Goal: Contribute content

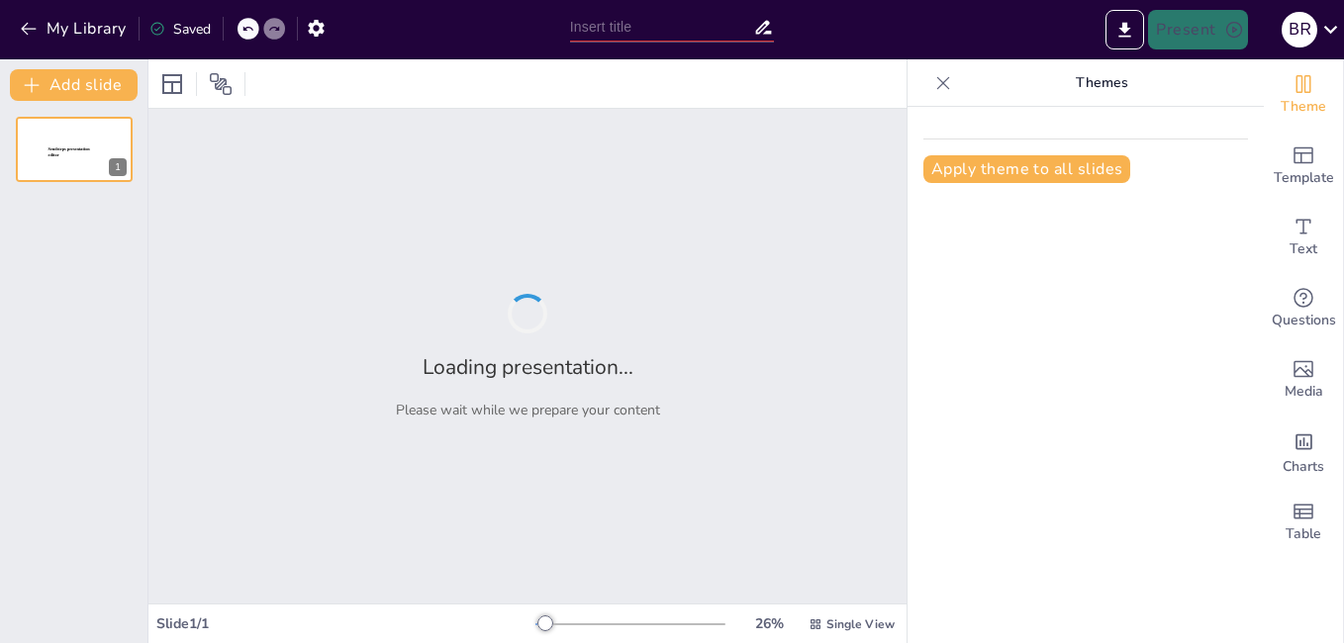
type input "De Letras y Aventuras: Creando Mi Propia Historieta"
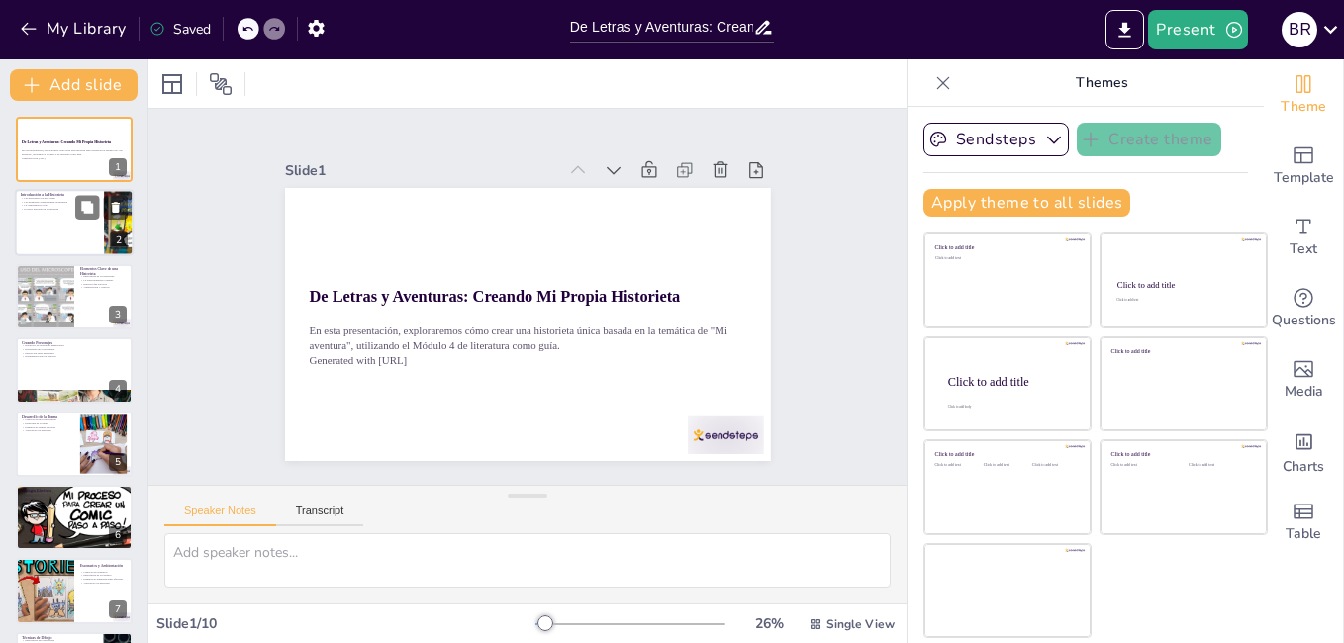
click at [61, 214] on div at bounding box center [74, 223] width 119 height 67
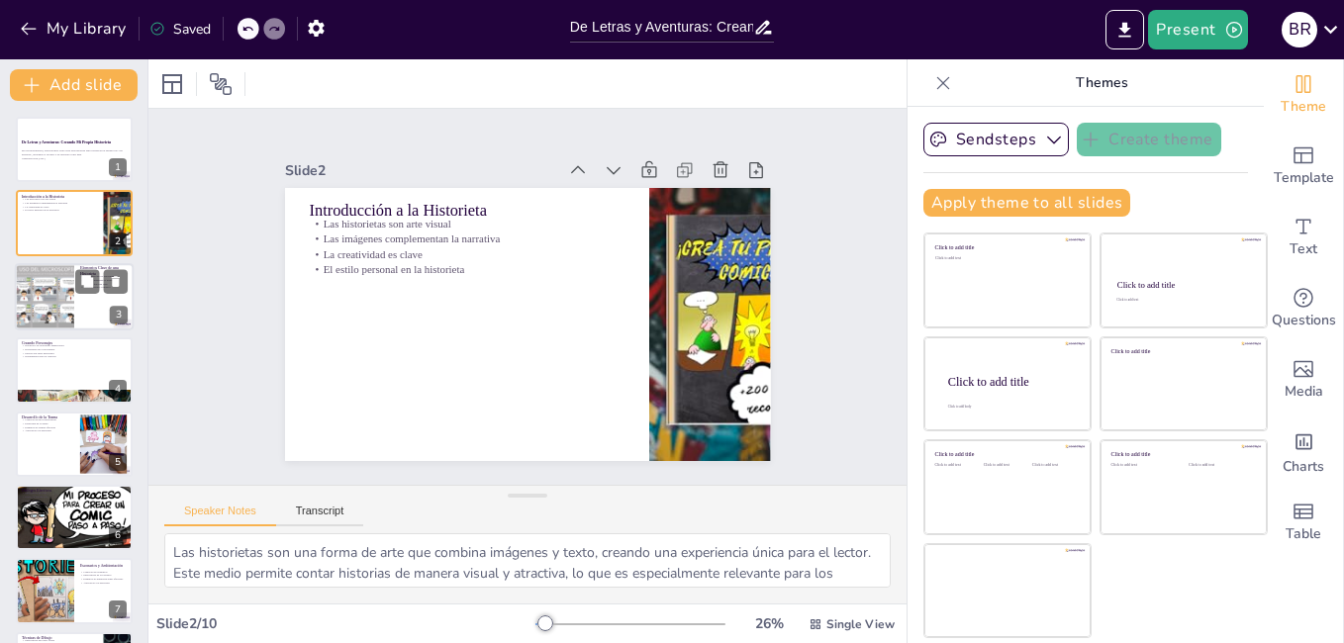
click at [63, 305] on div at bounding box center [45, 296] width 84 height 67
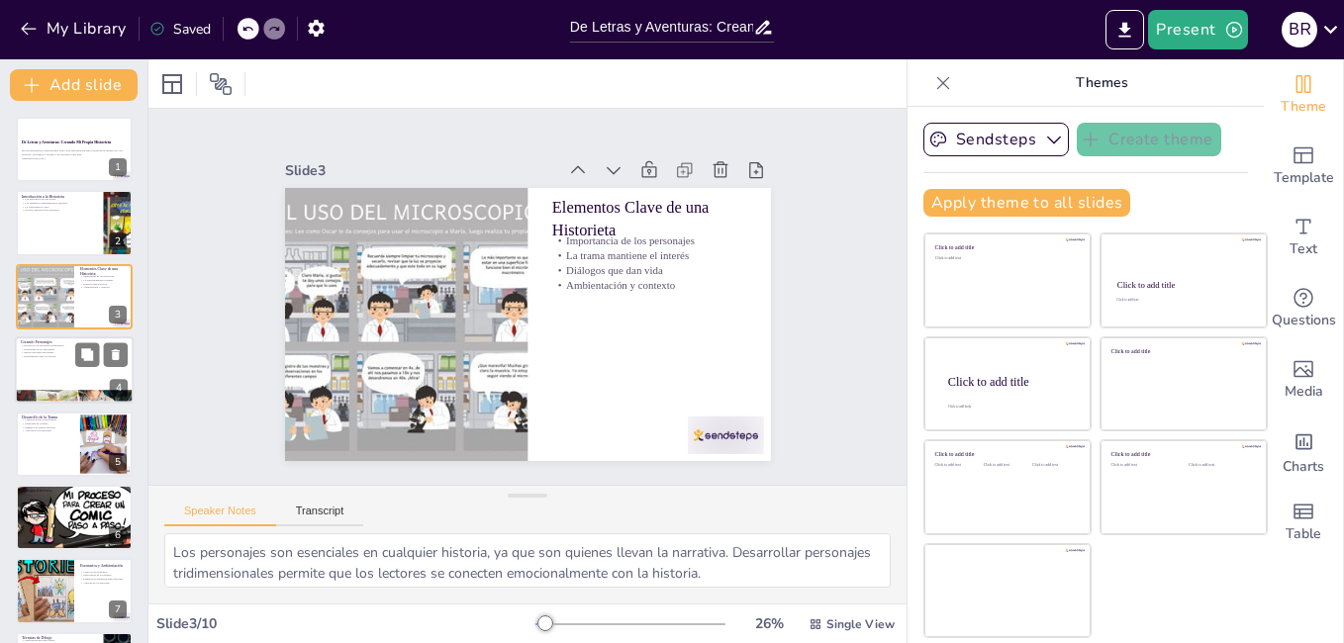
click at [53, 365] on div at bounding box center [74, 370] width 119 height 67
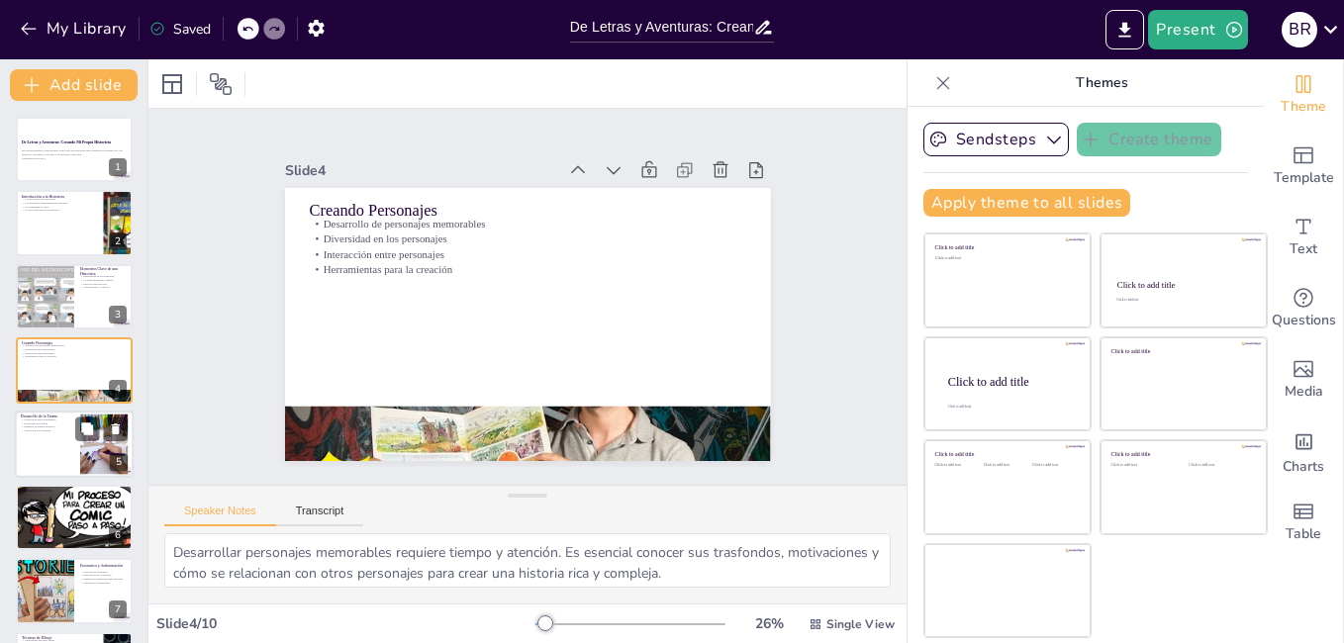
click at [57, 422] on p "Estructura de la trama" at bounding box center [47, 424] width 53 height 4
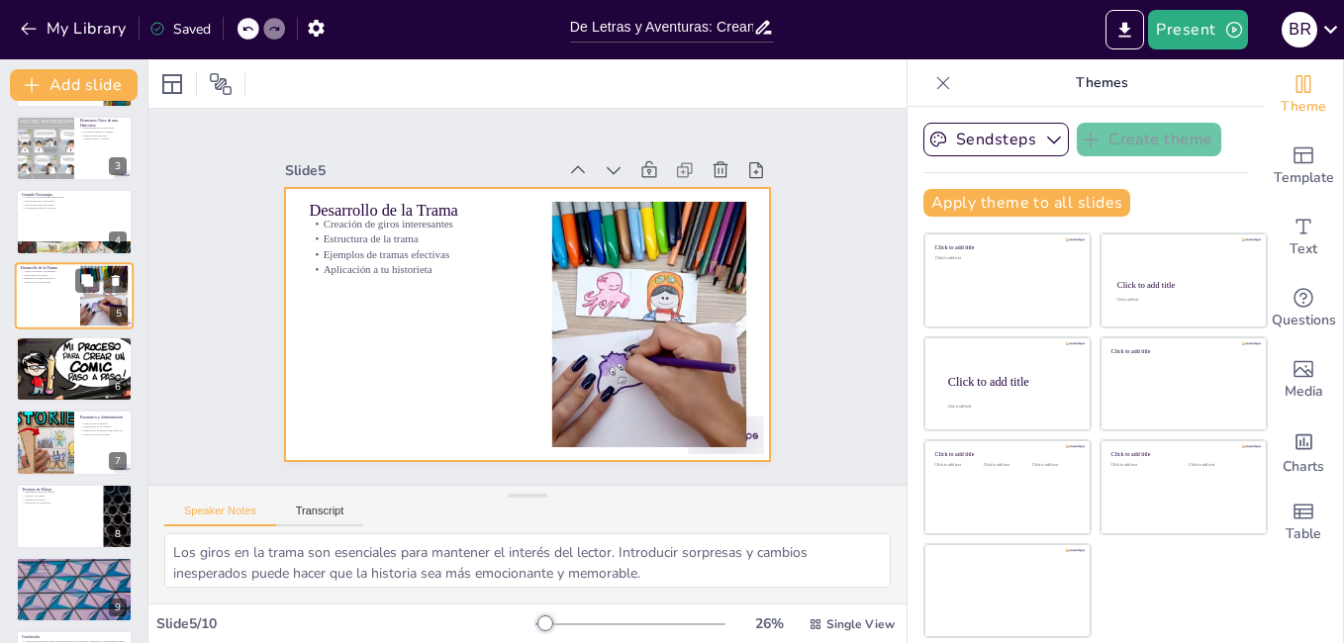
scroll to position [171, 0]
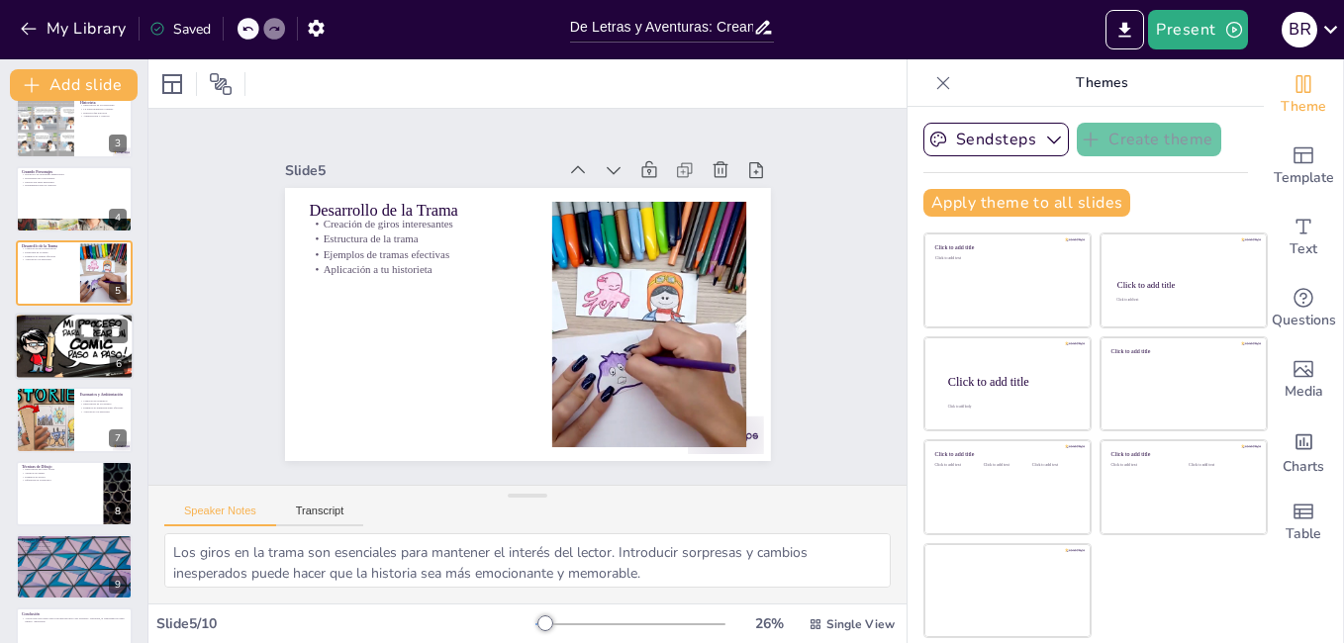
click at [43, 348] on div at bounding box center [74, 346] width 119 height 67
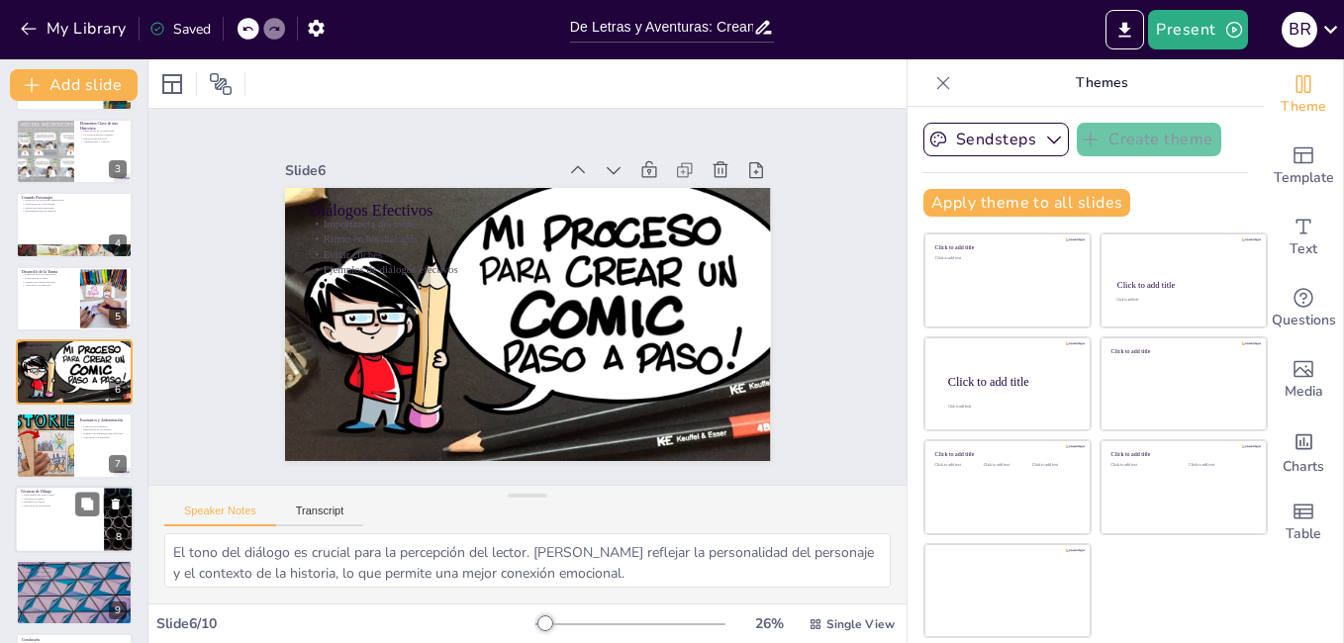
scroll to position [218, 0]
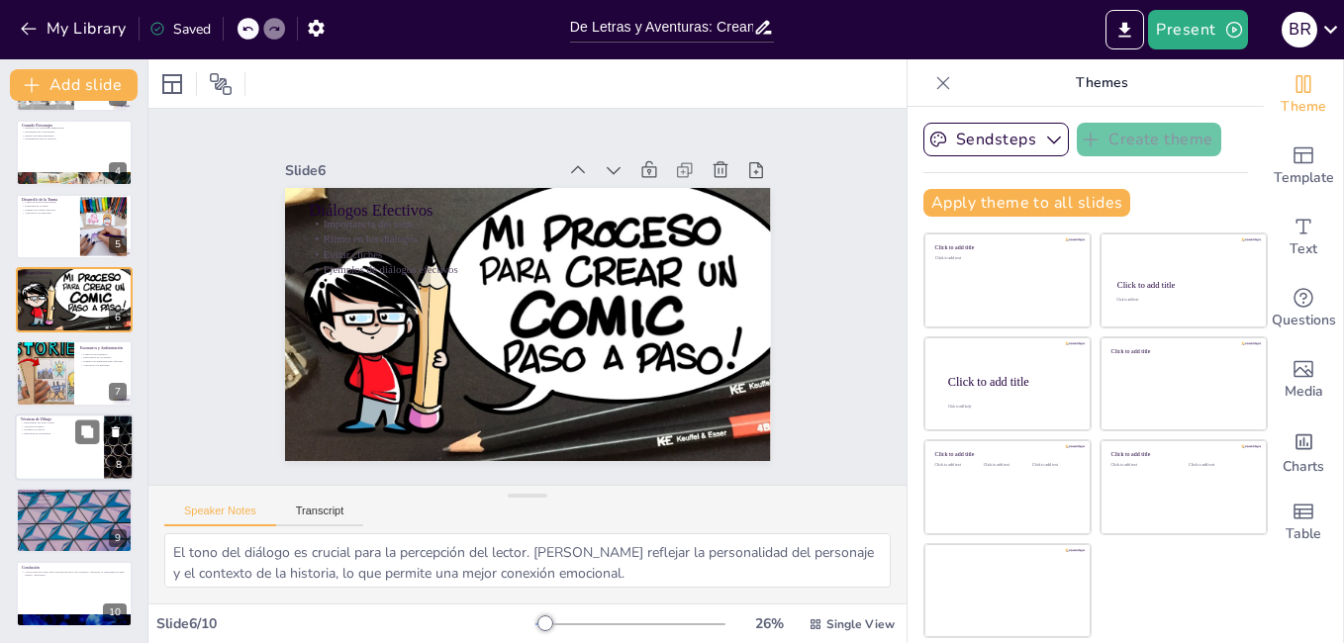
click at [48, 434] on p "Influencia en la narrativa" at bounding box center [59, 434] width 77 height 4
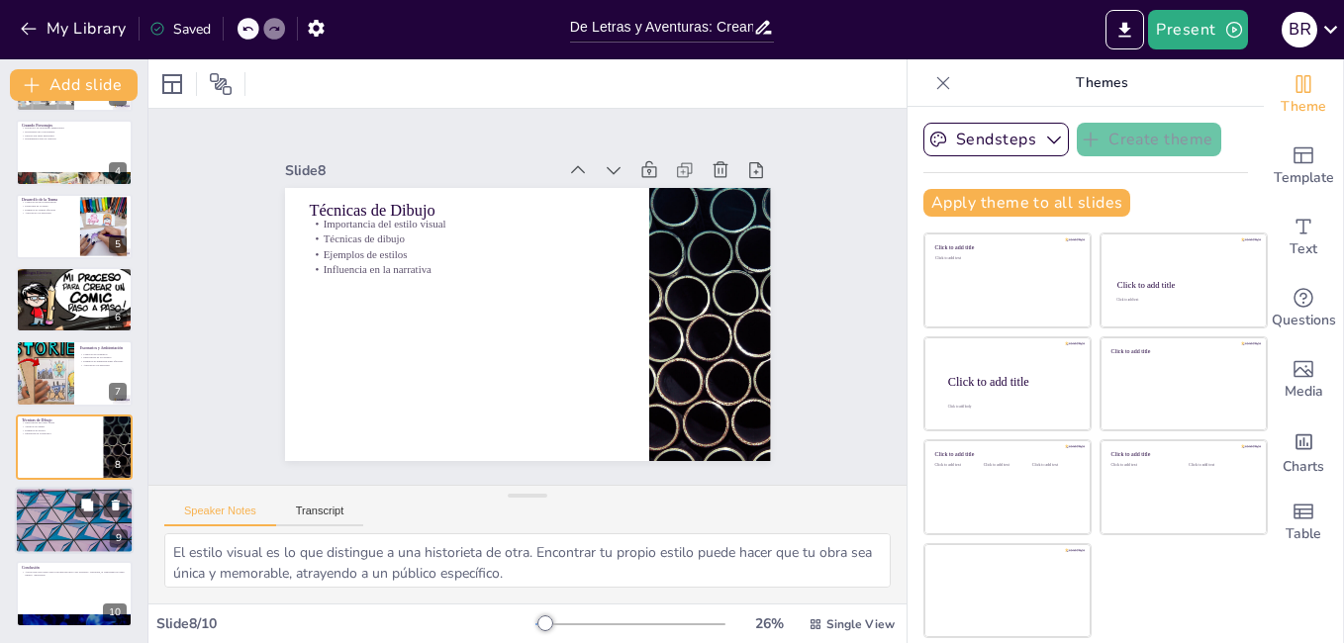
click at [50, 499] on p "Creación de un borrador" at bounding box center [74, 500] width 107 height 4
type textarea "Este ejercicio práctico es una excelente oportunidad para aplicar todos los con…"
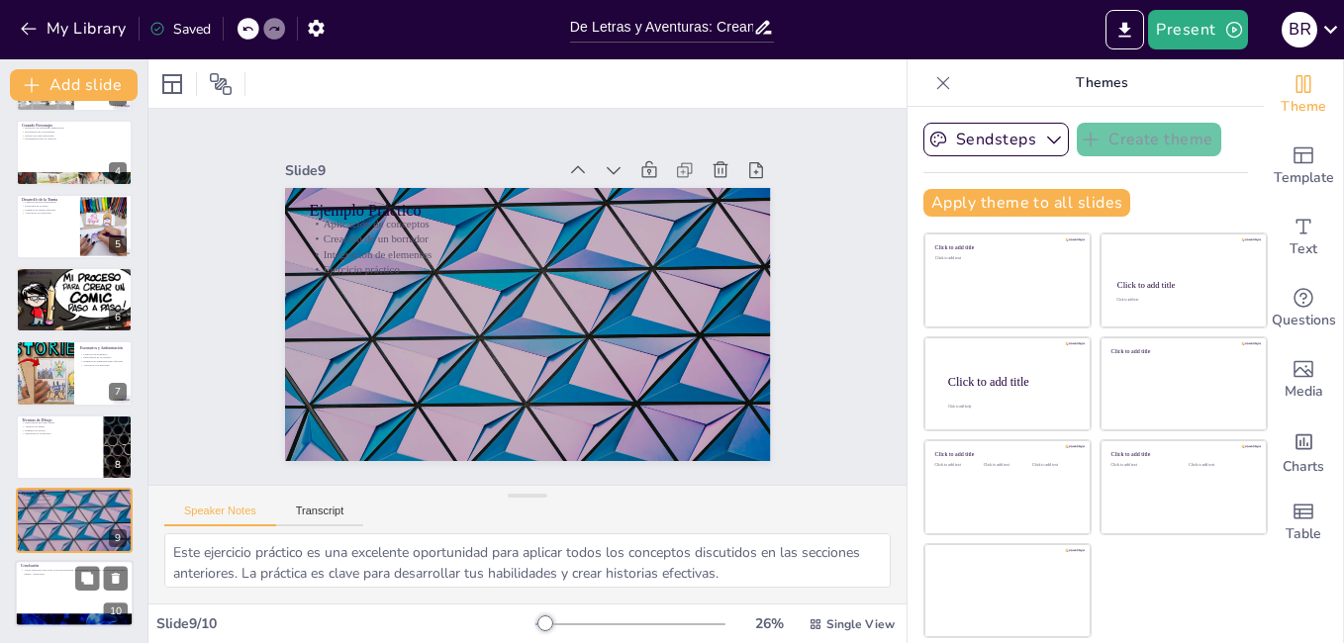
click at [49, 571] on p "Ahora estás listo para crear tu propia historieta "Mi aventura". Recuerda, la c…" at bounding box center [74, 572] width 107 height 7
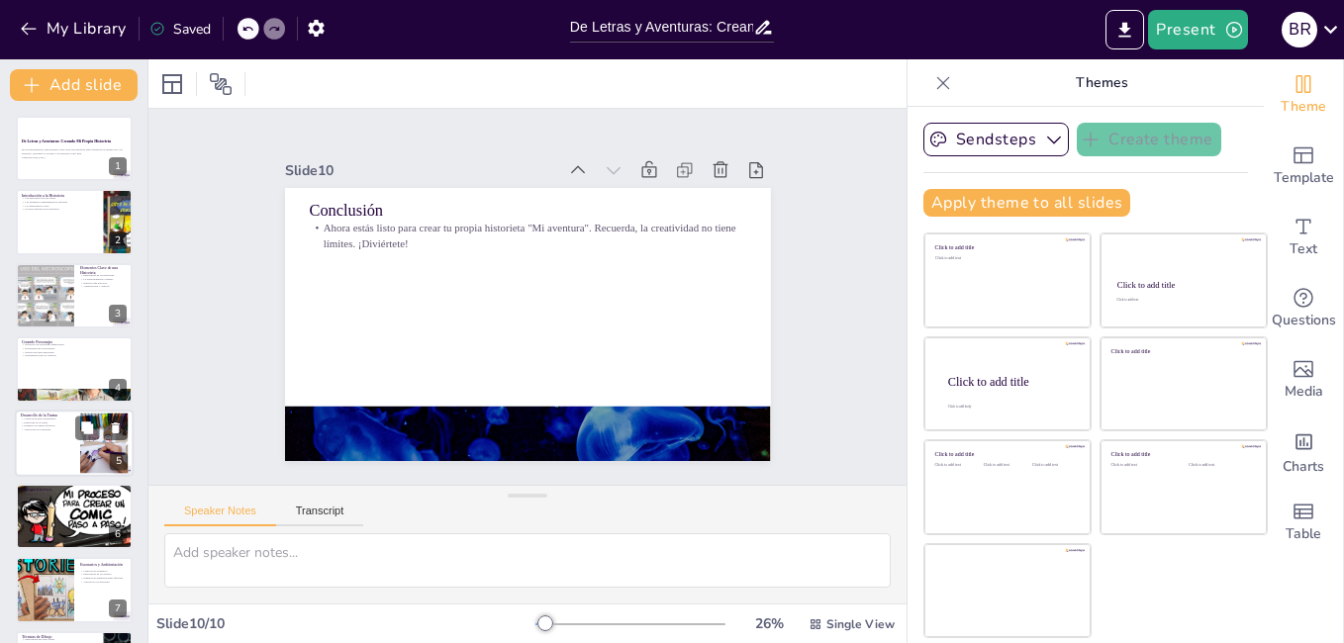
scroll to position [0, 0]
click at [41, 231] on div at bounding box center [74, 223] width 119 height 67
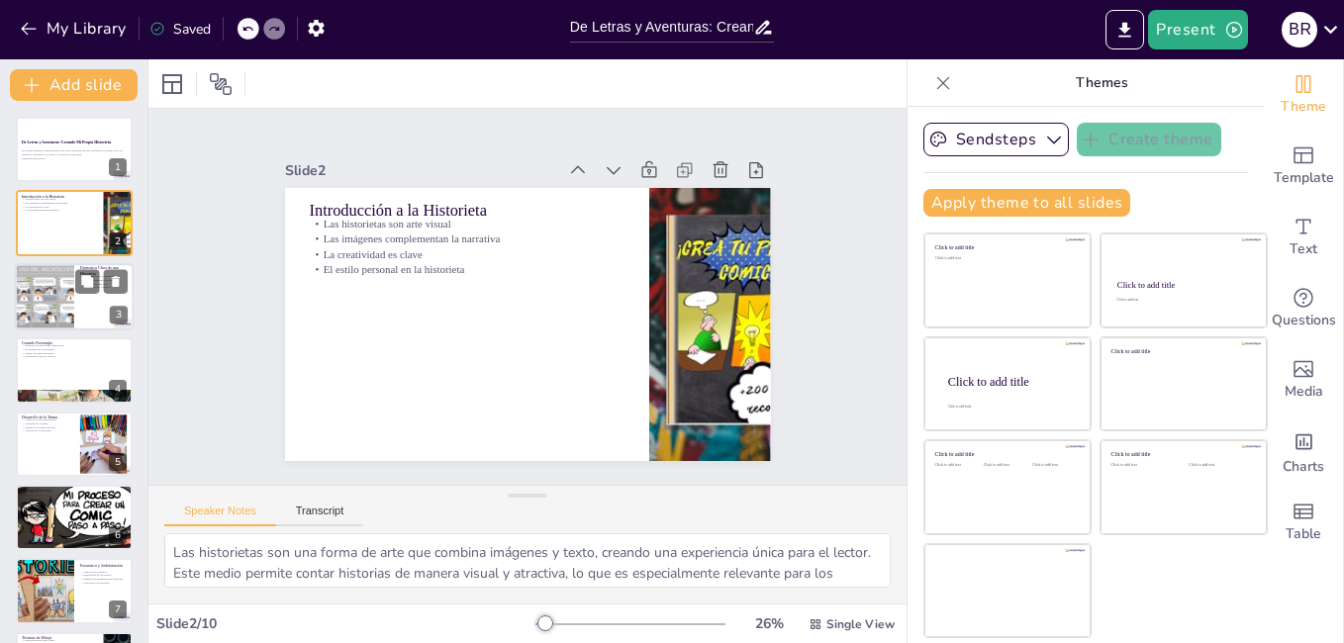
click at [36, 313] on div at bounding box center [45, 296] width 84 height 67
type textarea "Los personajes son esenciales en cualquier historia, ya que son quienes llevan …"
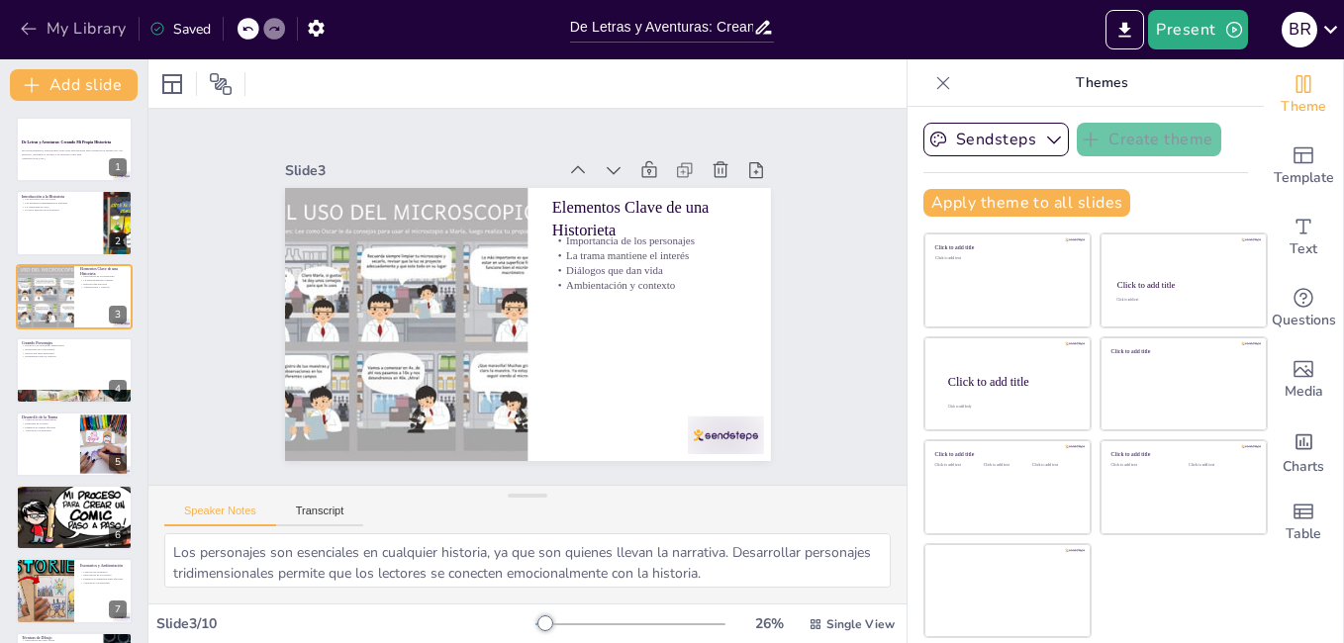
click at [20, 33] on icon "button" at bounding box center [29, 29] width 20 height 20
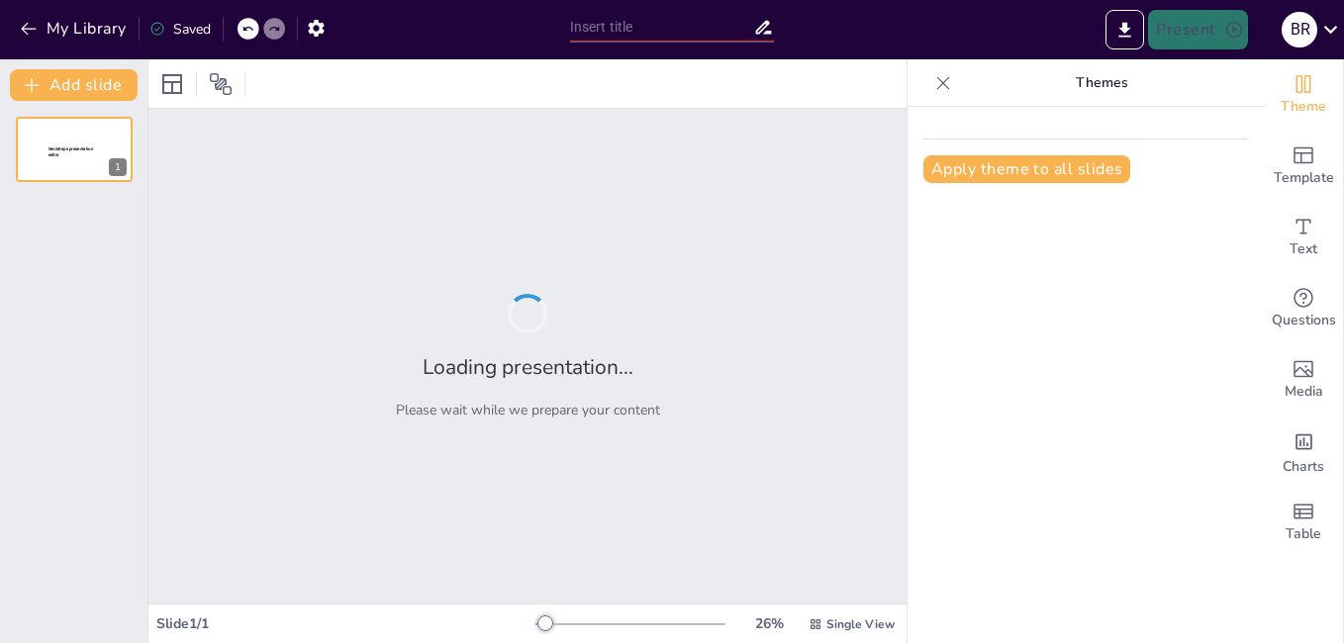
type input "Aventuras Literarias: De Dudas a Descubrimientos"
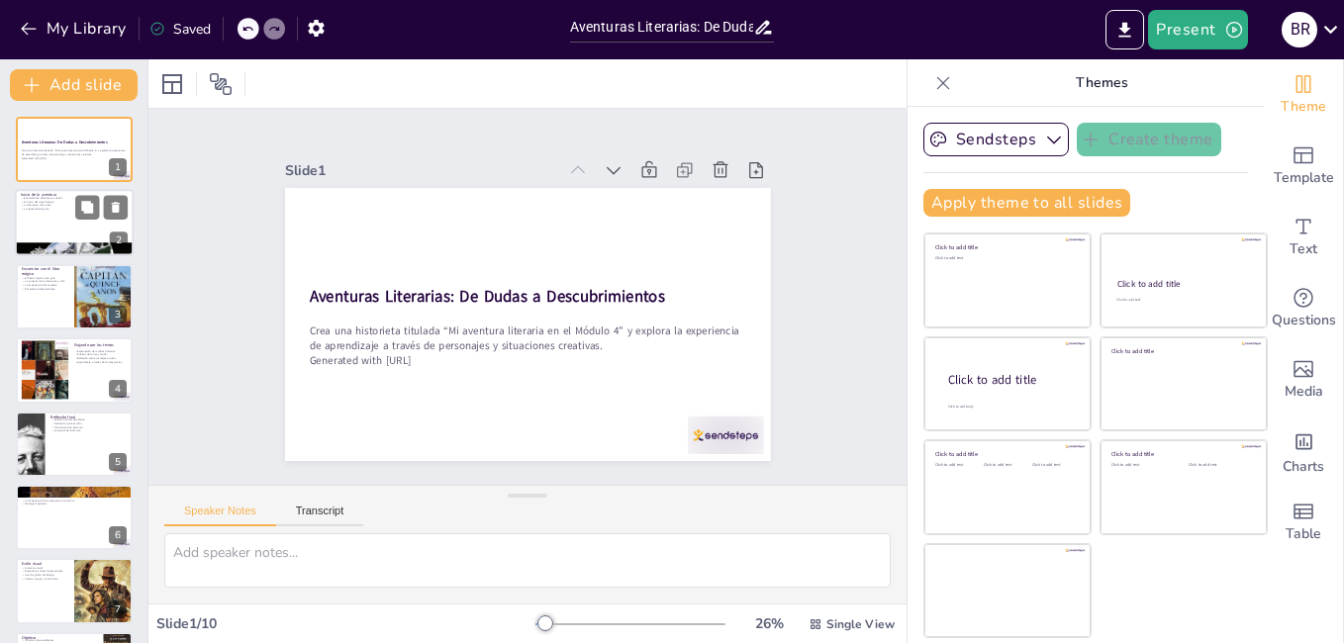
click at [54, 229] on div at bounding box center [74, 223] width 119 height 67
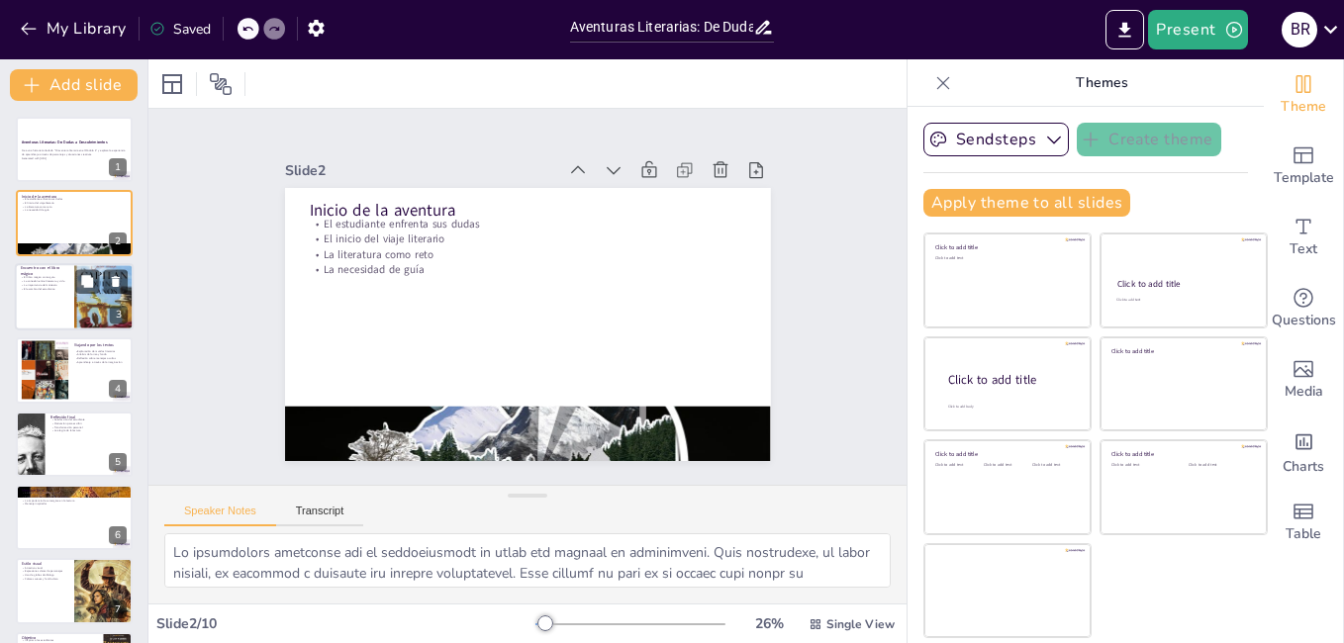
click at [52, 290] on p "El asombro del estudiante" at bounding box center [45, 289] width 48 height 4
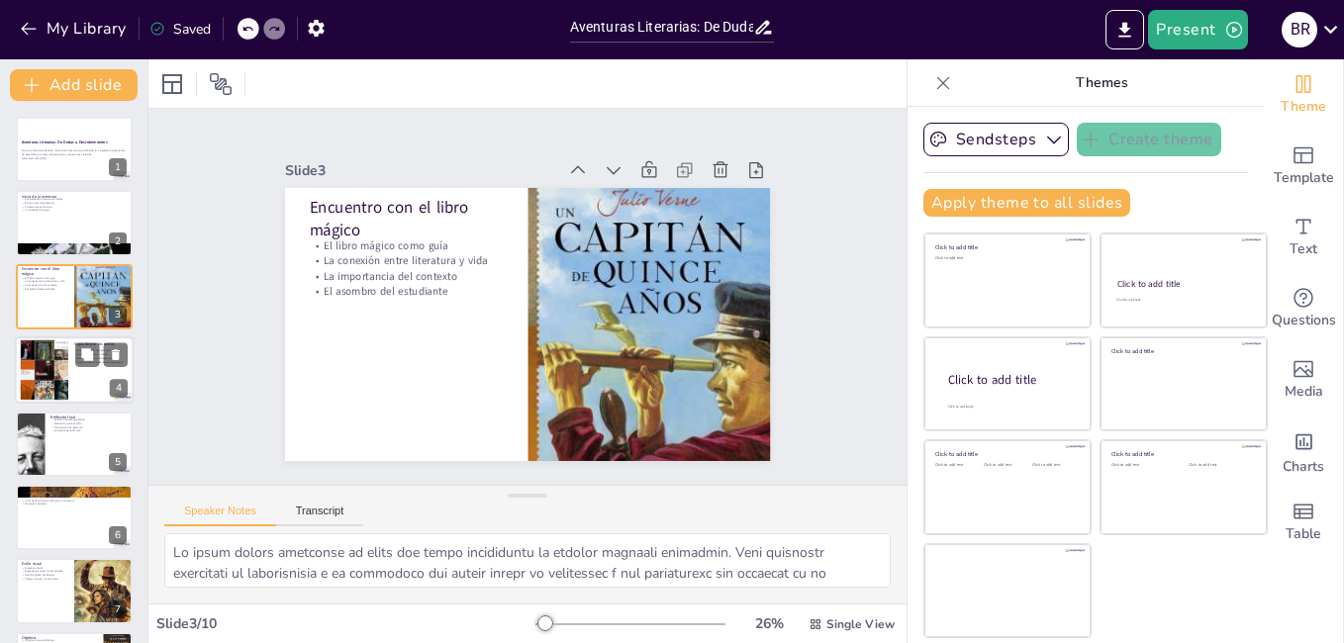
click at [52, 340] on div at bounding box center [44, 370] width 100 height 60
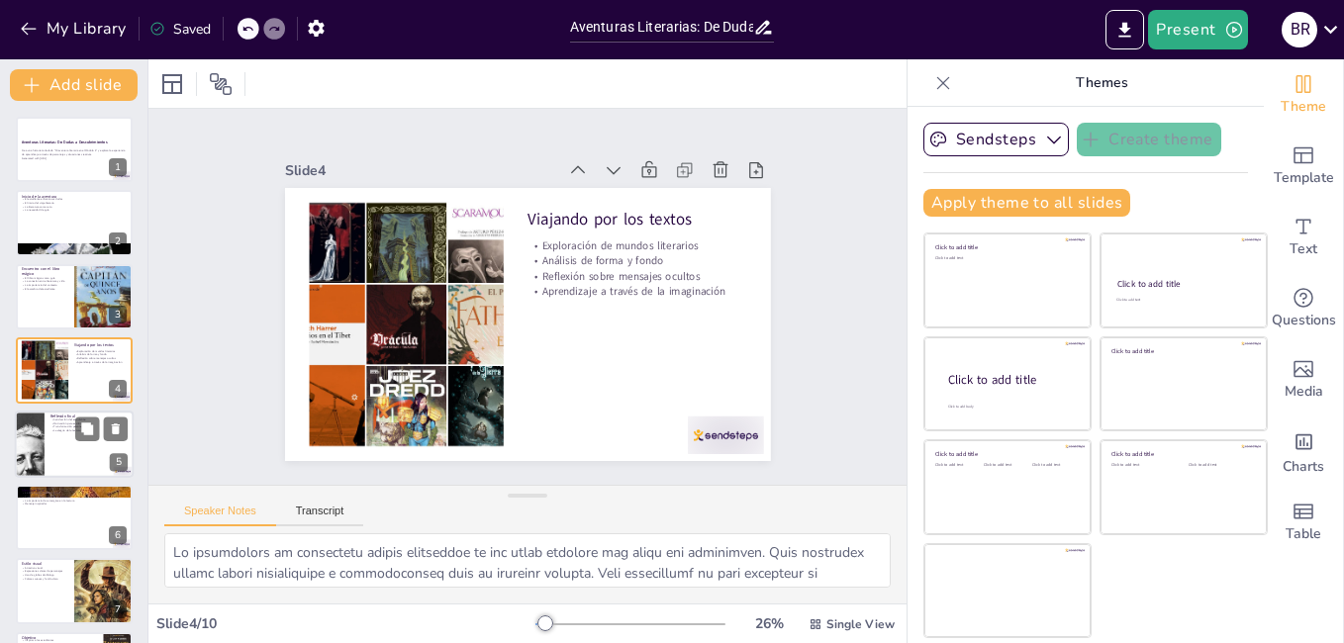
click at [70, 446] on div at bounding box center [74, 444] width 119 height 67
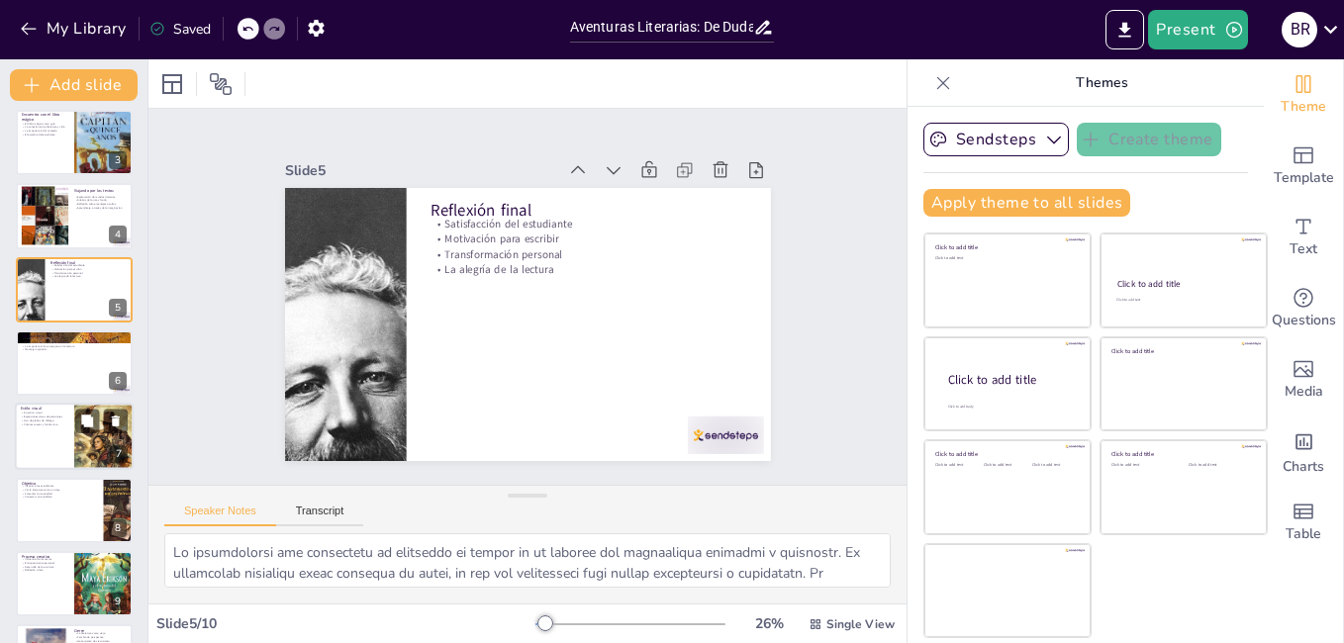
scroll to position [218, 0]
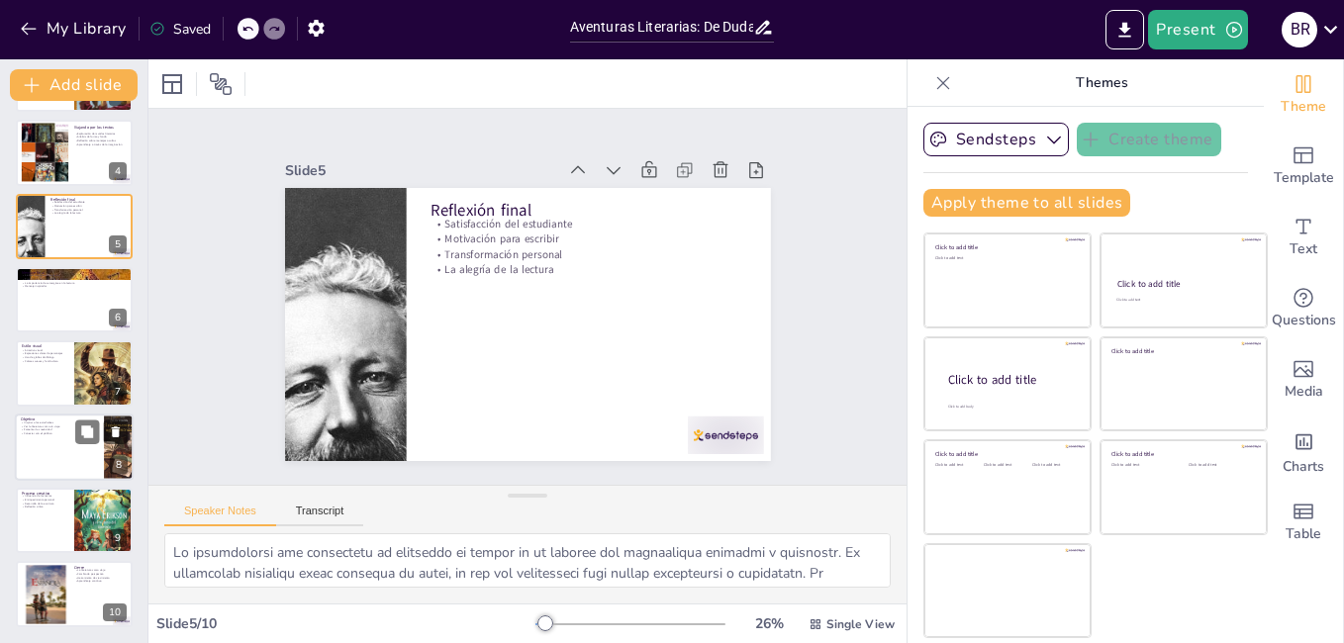
click at [54, 456] on div at bounding box center [74, 447] width 119 height 67
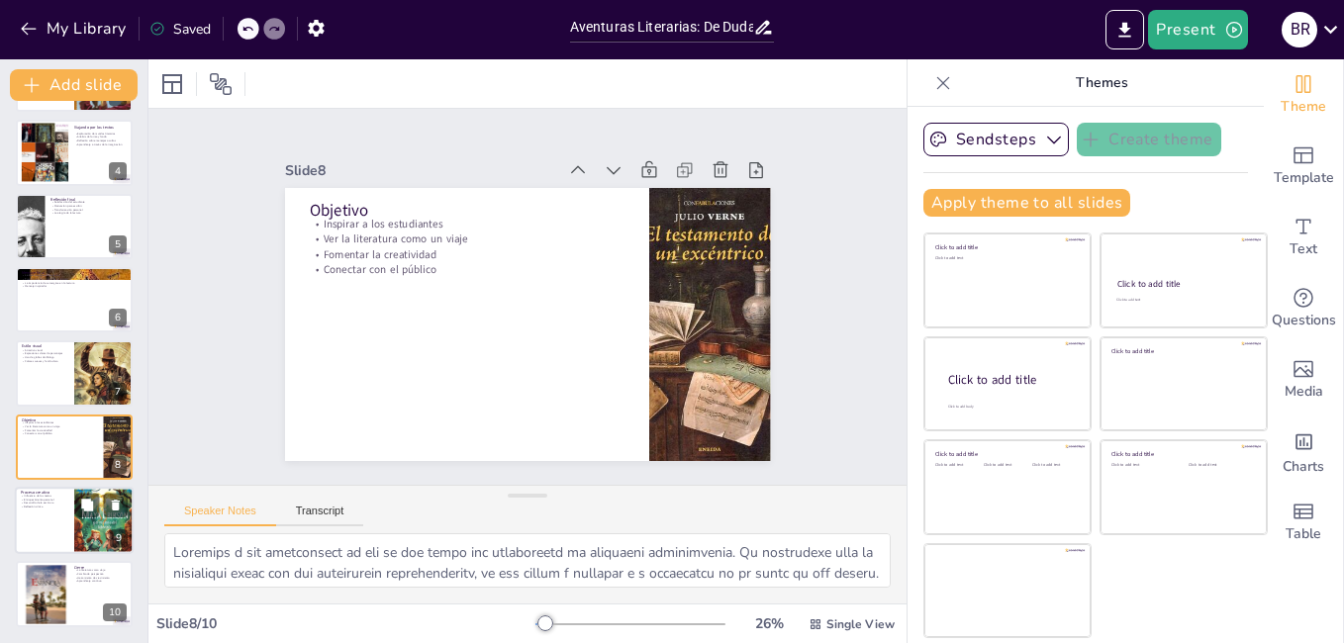
click at [56, 507] on p "Reflexión crítica" at bounding box center [45, 508] width 48 height 4
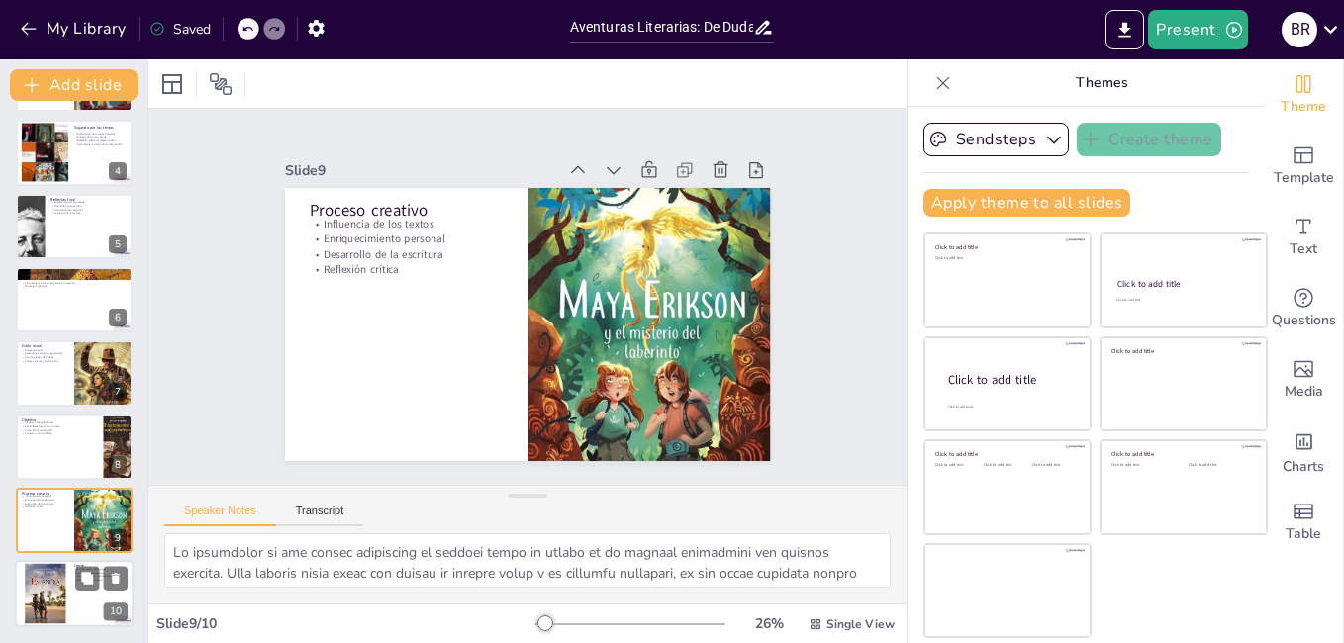
click at [61, 574] on div at bounding box center [44, 594] width 90 height 60
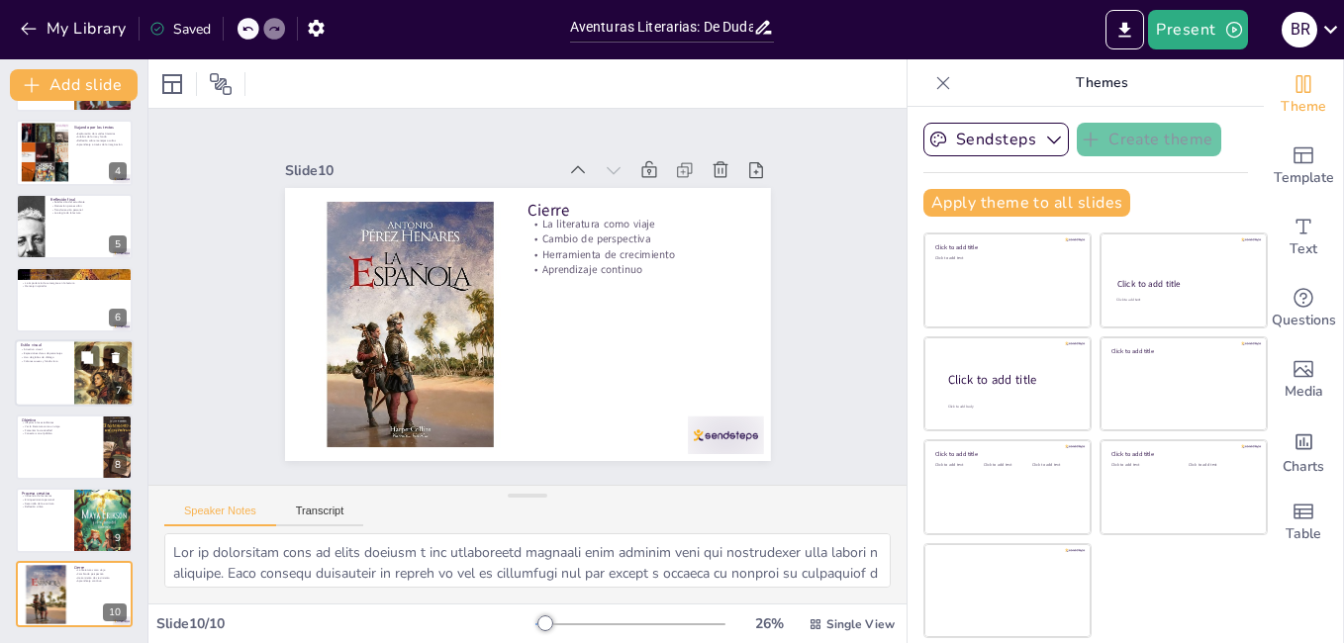
scroll to position [0, 0]
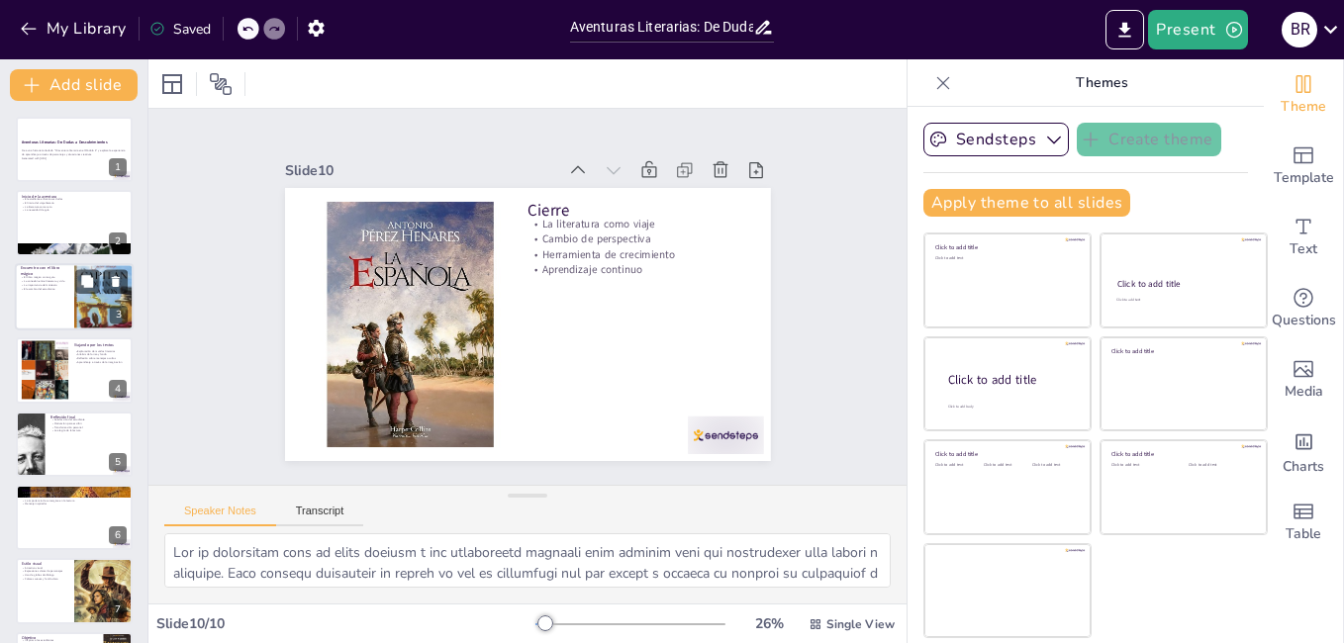
click at [55, 291] on div at bounding box center [74, 296] width 119 height 67
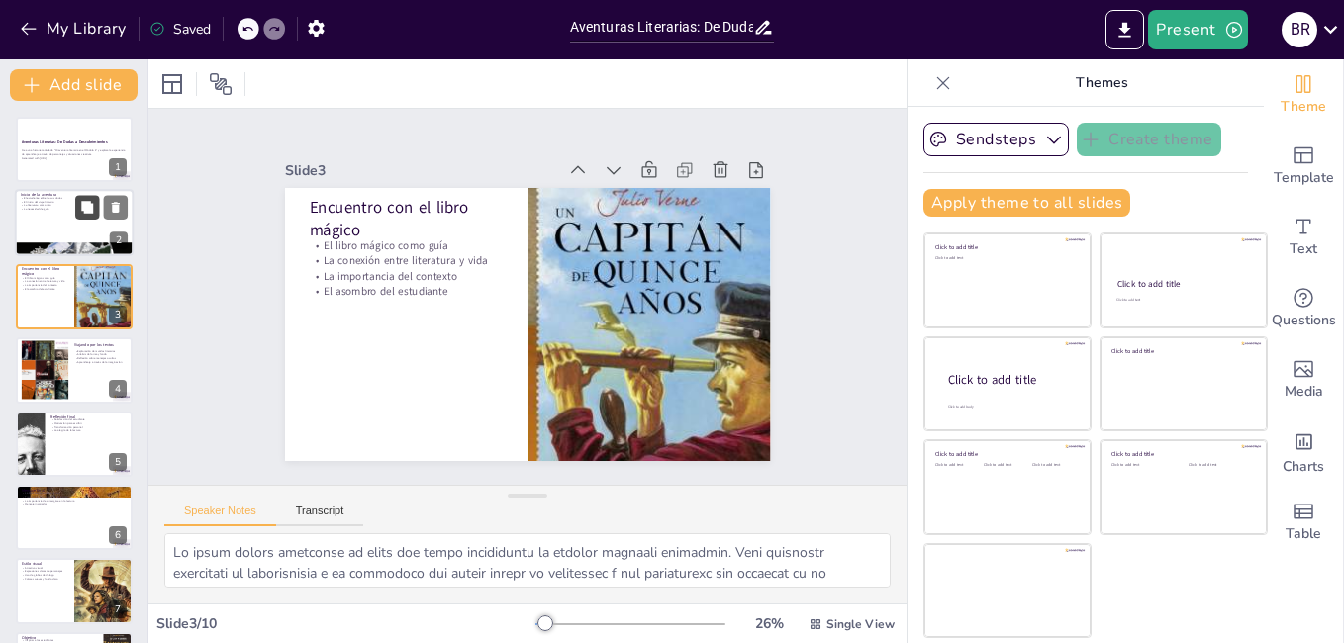
click at [80, 217] on button at bounding box center [87, 208] width 24 height 24
type textarea "Es fundamental reconocer que la incertidumbre es parte del proceso de aprendiza…"
